Goal: Check status: Check status

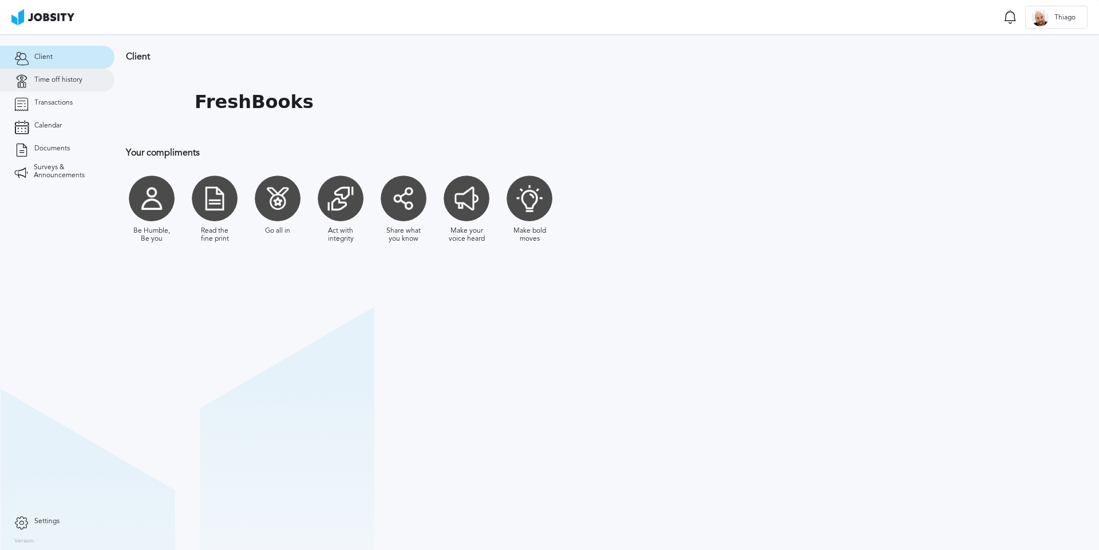
click at [71, 79] on span "Time off history" at bounding box center [58, 80] width 48 height 8
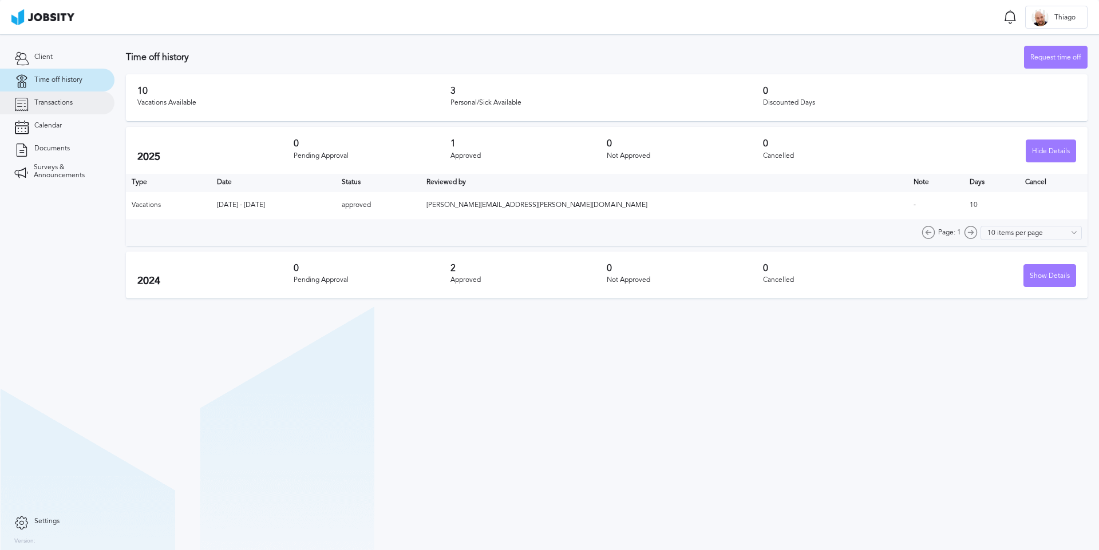
click at [67, 106] on span "Transactions" at bounding box center [53, 103] width 38 height 8
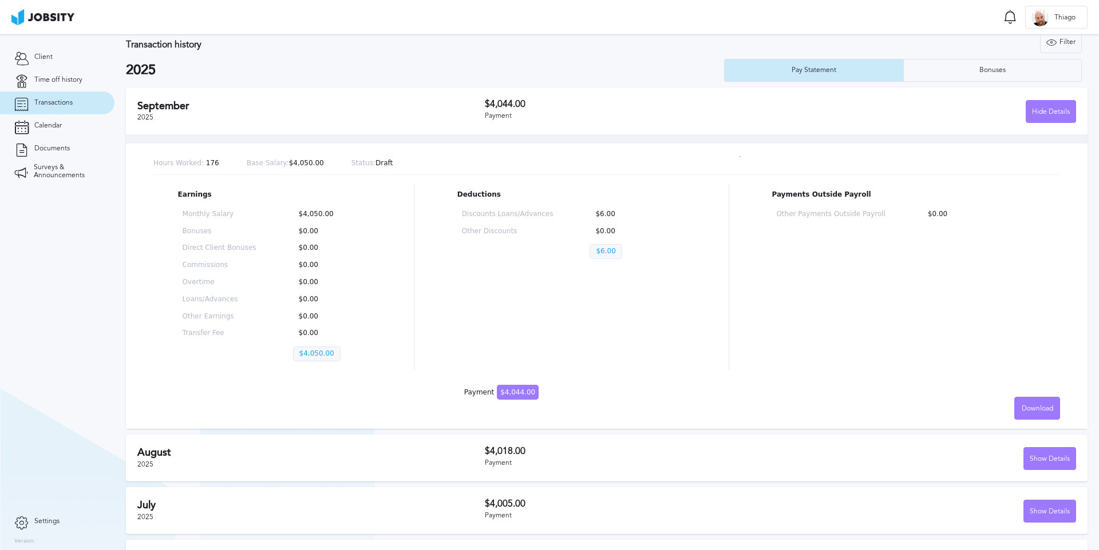
scroll to position [13, 0]
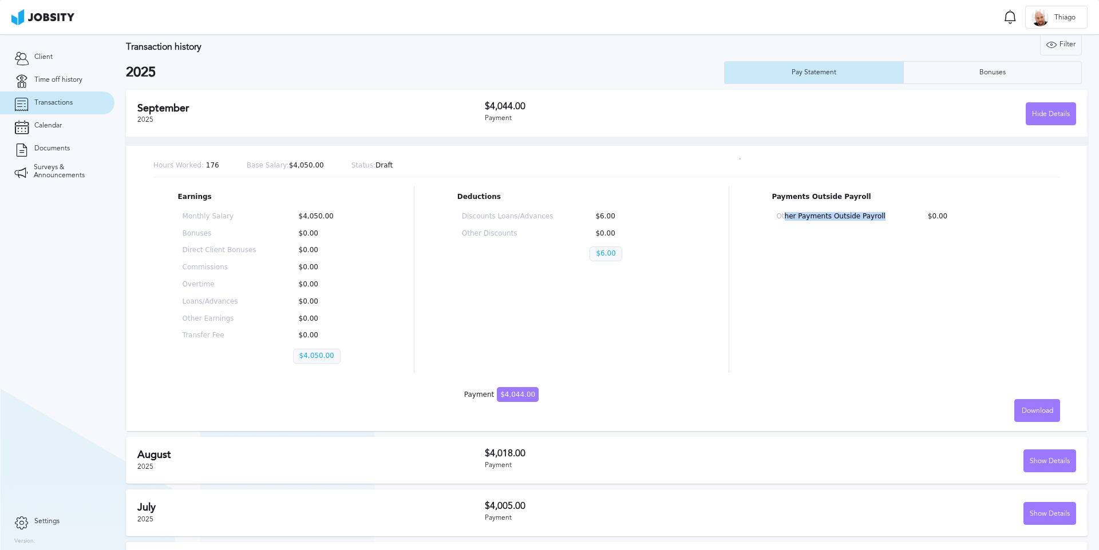
drag, startPoint x: 882, startPoint y: 215, endPoint x: 778, endPoint y: 219, distance: 104.8
click at [780, 218] on div "Other Payments Outside Payroll $0.00" at bounding box center [903, 221] width 264 height 26
drag, startPoint x: 208, startPoint y: 164, endPoint x: 219, endPoint y: 164, distance: 10.9
click at [219, 164] on div "Hours Worked: 176 Base Salary: $4,050.00 Status: Draft" at bounding box center [606, 166] width 906 height 22
drag, startPoint x: 253, startPoint y: 166, endPoint x: 296, endPoint y: 164, distance: 42.4
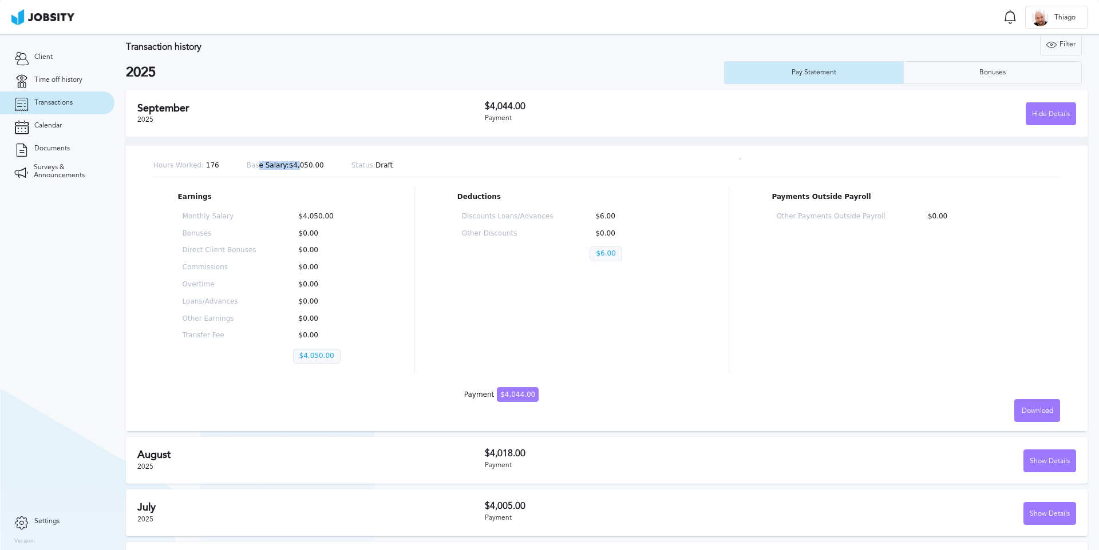
click at [296, 164] on p "Base Salary: $4,050.00" at bounding box center [285, 166] width 77 height 8
drag, startPoint x: 327, startPoint y: 165, endPoint x: 306, endPoint y: 167, distance: 20.7
click at [306, 167] on div "Hours Worked: 176 Base Salary: $4,050.00 Status: Draft" at bounding box center [606, 166] width 906 height 22
click at [379, 164] on p "Status: Draft" at bounding box center [372, 166] width 42 height 8
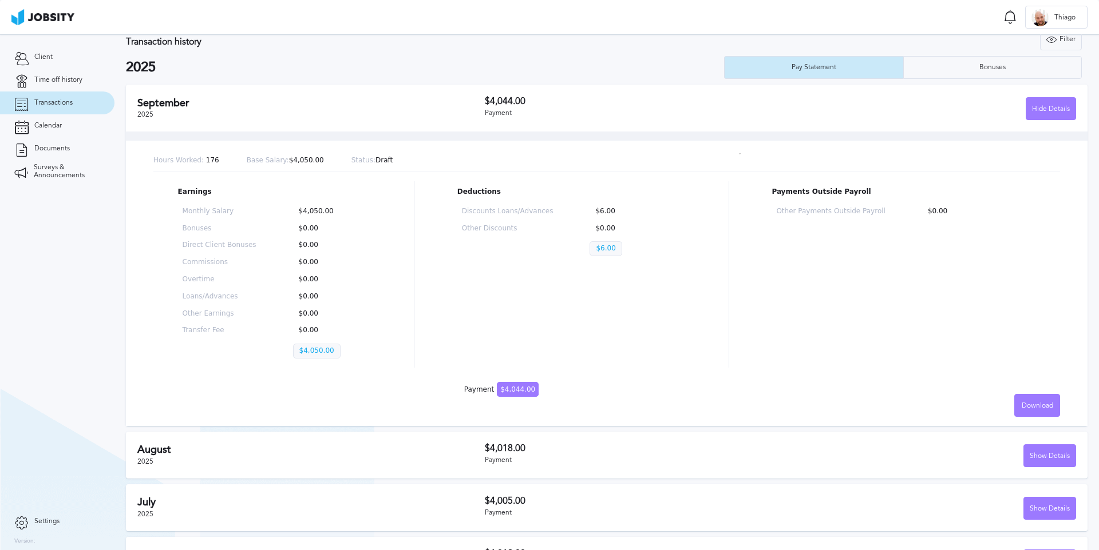
scroll to position [16, 0]
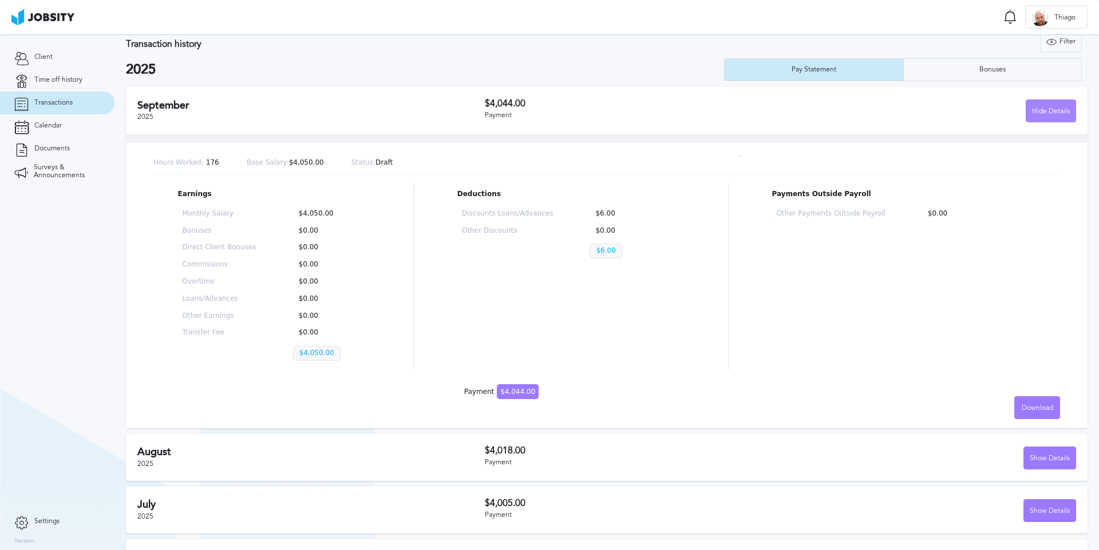
click at [1039, 104] on div "Hide Details" at bounding box center [1050, 111] width 49 height 23
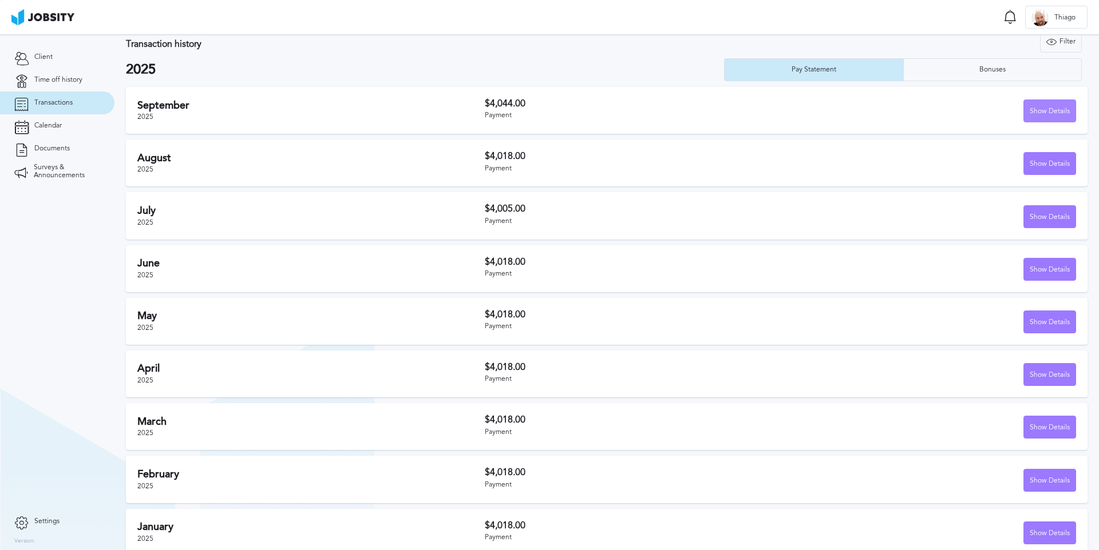
click at [1039, 104] on div "Show Details" at bounding box center [1049, 111] width 51 height 23
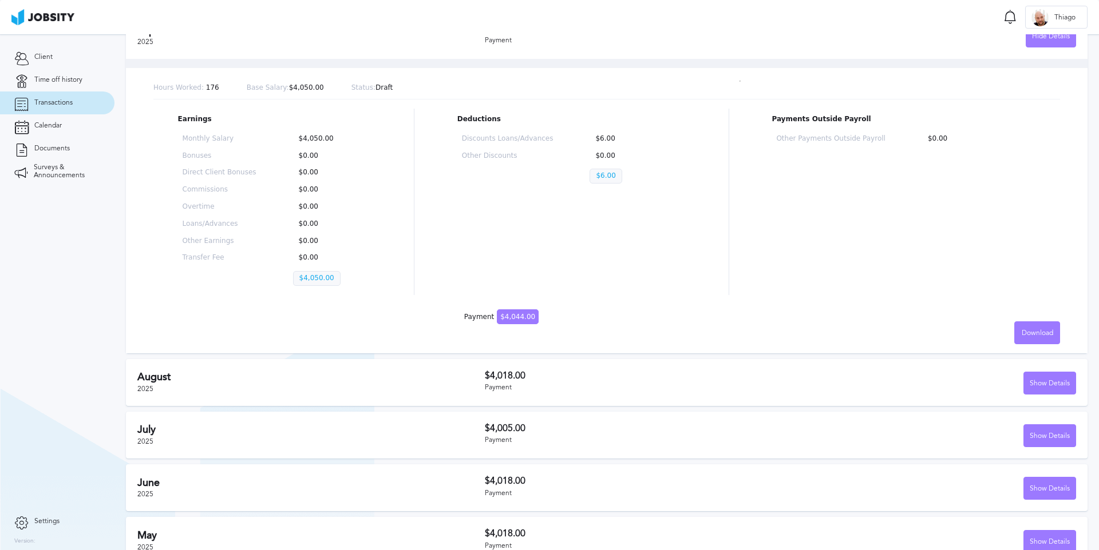
scroll to position [96, 0]
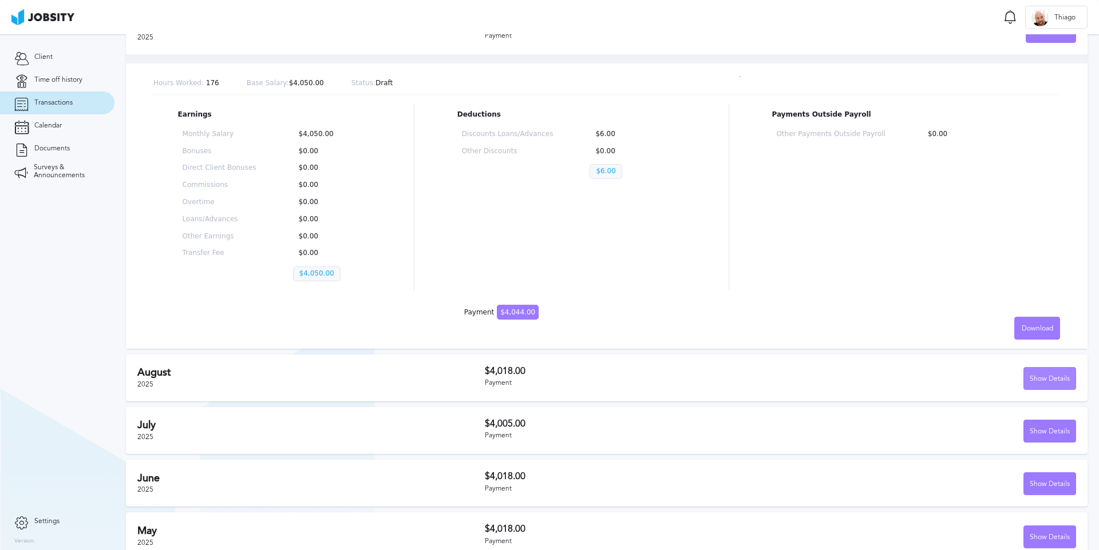
click at [1055, 376] on div "Show Details" at bounding box center [1049, 379] width 51 height 23
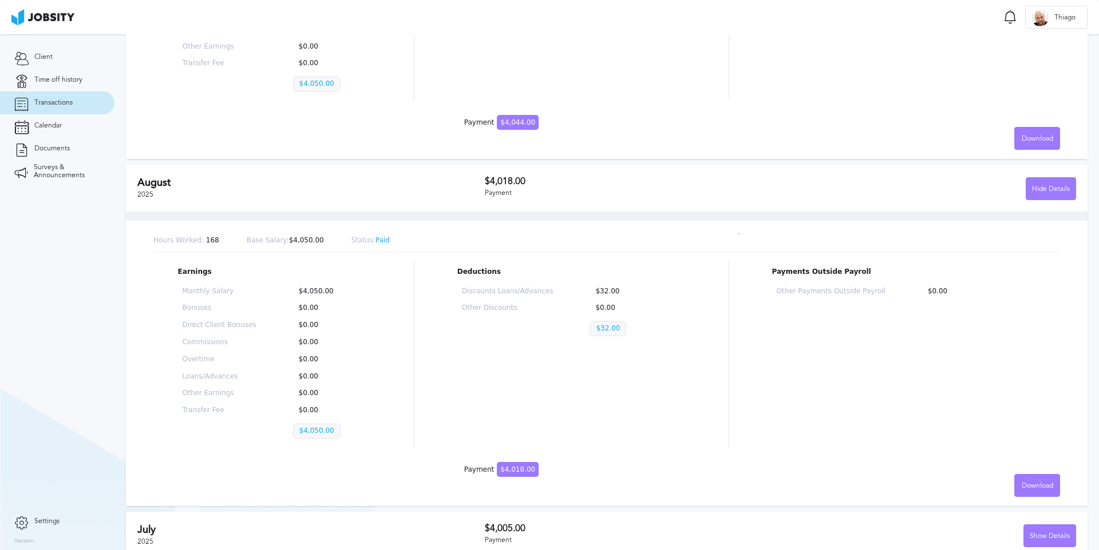
scroll to position [310, 0]
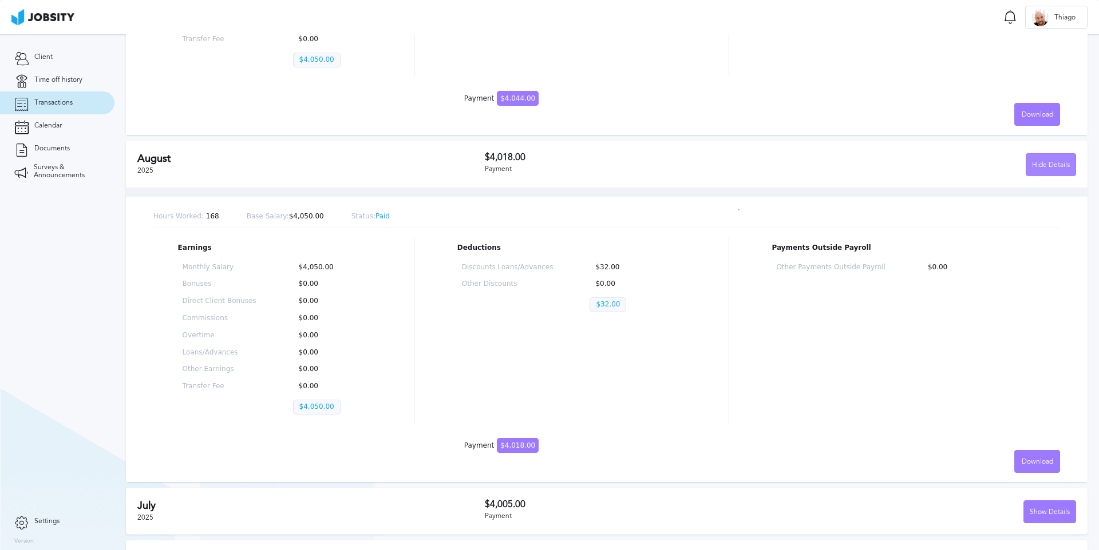
click at [1038, 164] on div "Hide Details" at bounding box center [1050, 165] width 49 height 23
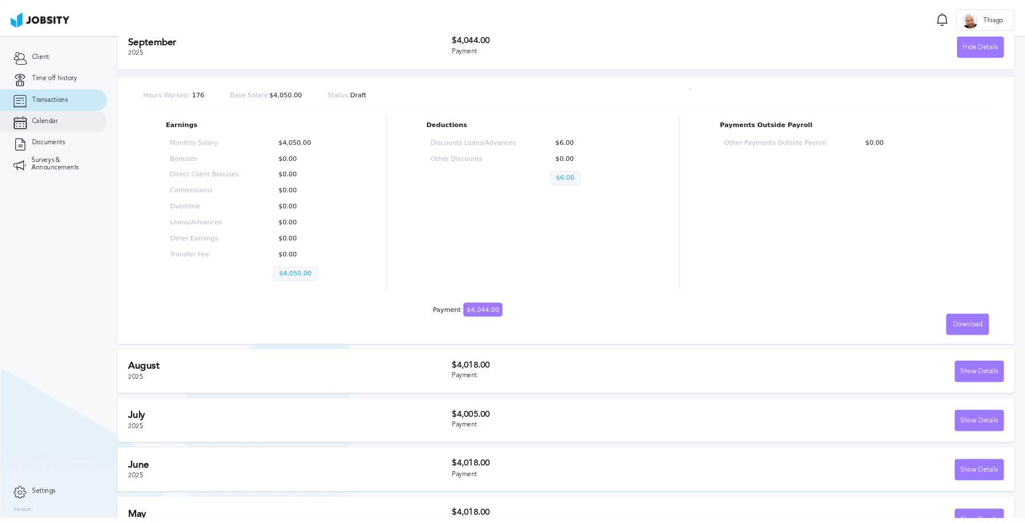
scroll to position [81, 0]
